Goal: Check status: Check status

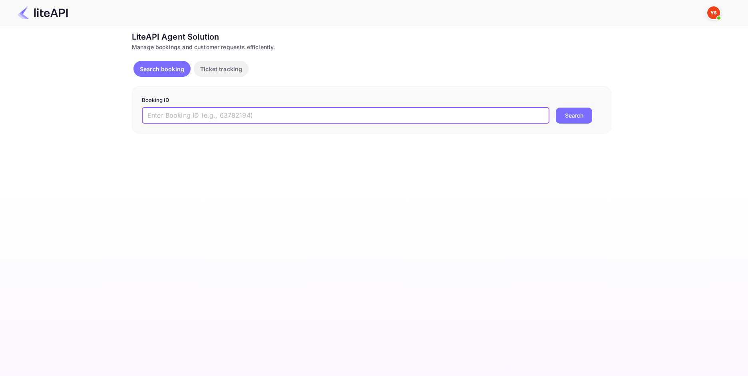
click at [291, 119] on input "text" at bounding box center [346, 115] width 408 height 16
paste input "9025529"
type input "9025529"
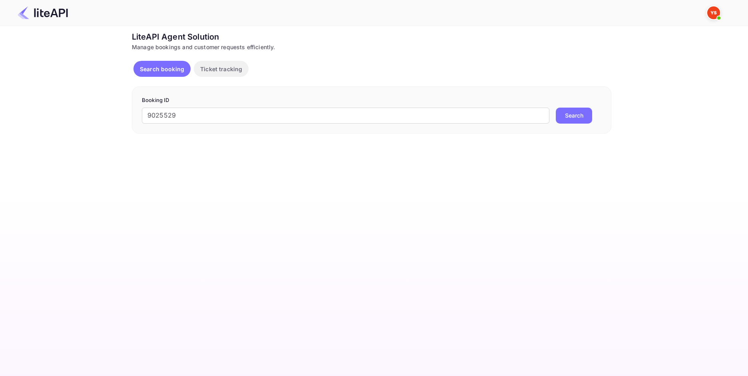
click at [570, 117] on button "Search" at bounding box center [574, 115] width 36 height 16
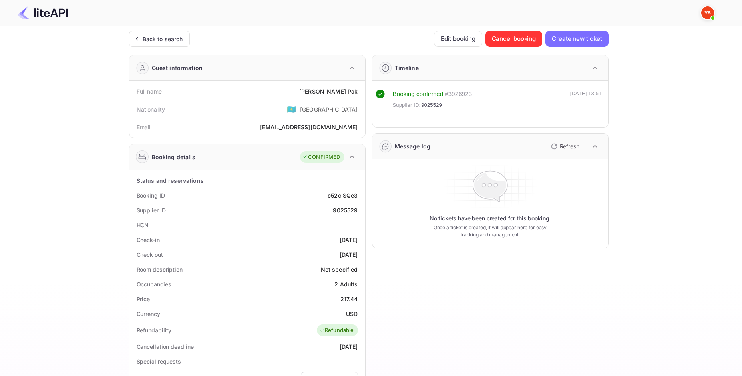
click at [346, 89] on div "[PERSON_NAME]" at bounding box center [328, 91] width 59 height 8
copy div "[PERSON_NAME]"
click at [348, 303] on div "217.44" at bounding box center [349, 299] width 18 height 8
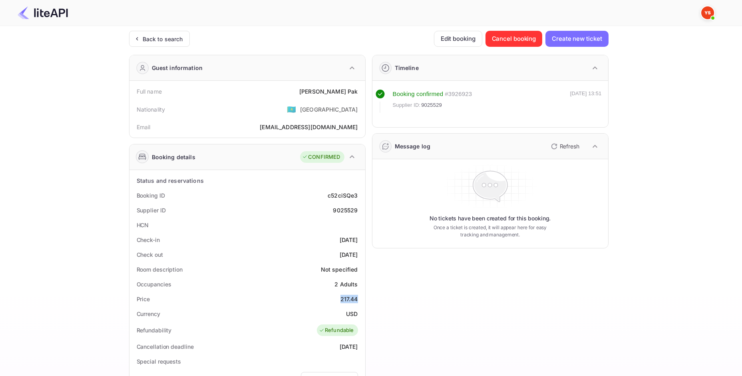
click at [348, 303] on div "217.44" at bounding box center [349, 299] width 18 height 8
copy div "217.44"
click at [349, 318] on div "Currency USD" at bounding box center [247, 313] width 229 height 15
copy div "USD"
